Goal: Information Seeking & Learning: Find specific page/section

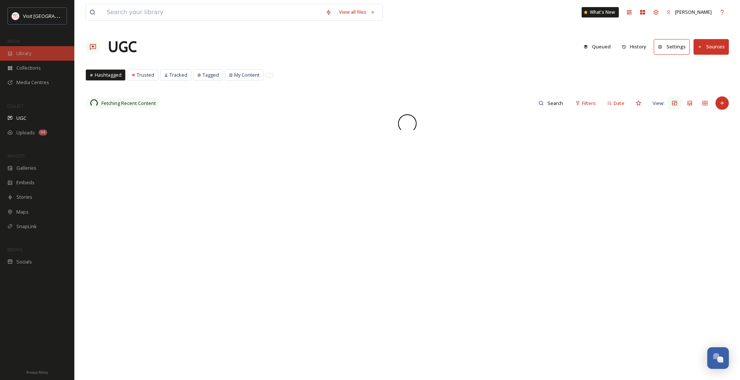
click at [22, 56] on span "Library" at bounding box center [23, 53] width 15 height 7
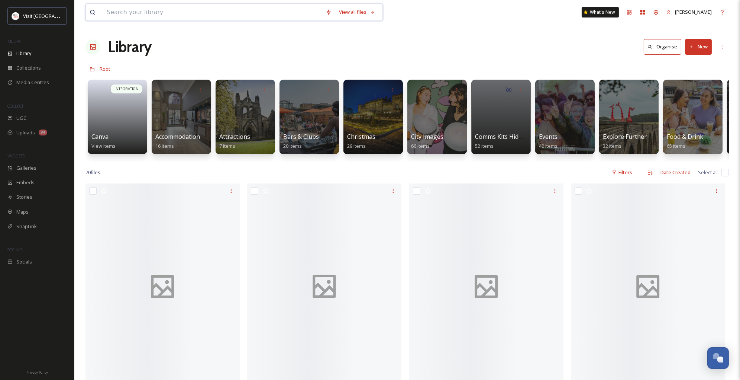
click at [132, 15] on input at bounding box center [212, 12] width 219 height 16
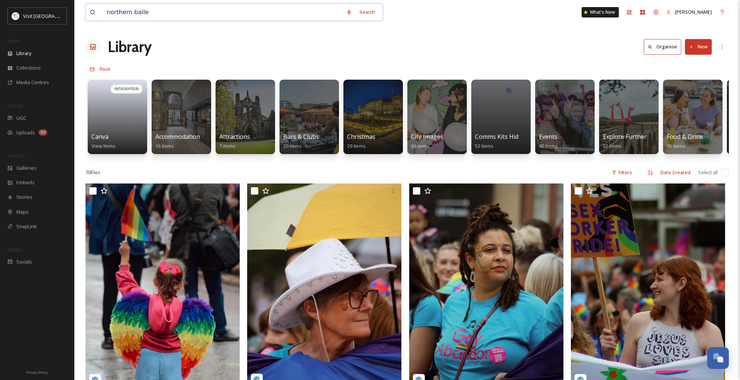
type input "northern ballet"
